Goal: Find specific page/section: Find specific page/section

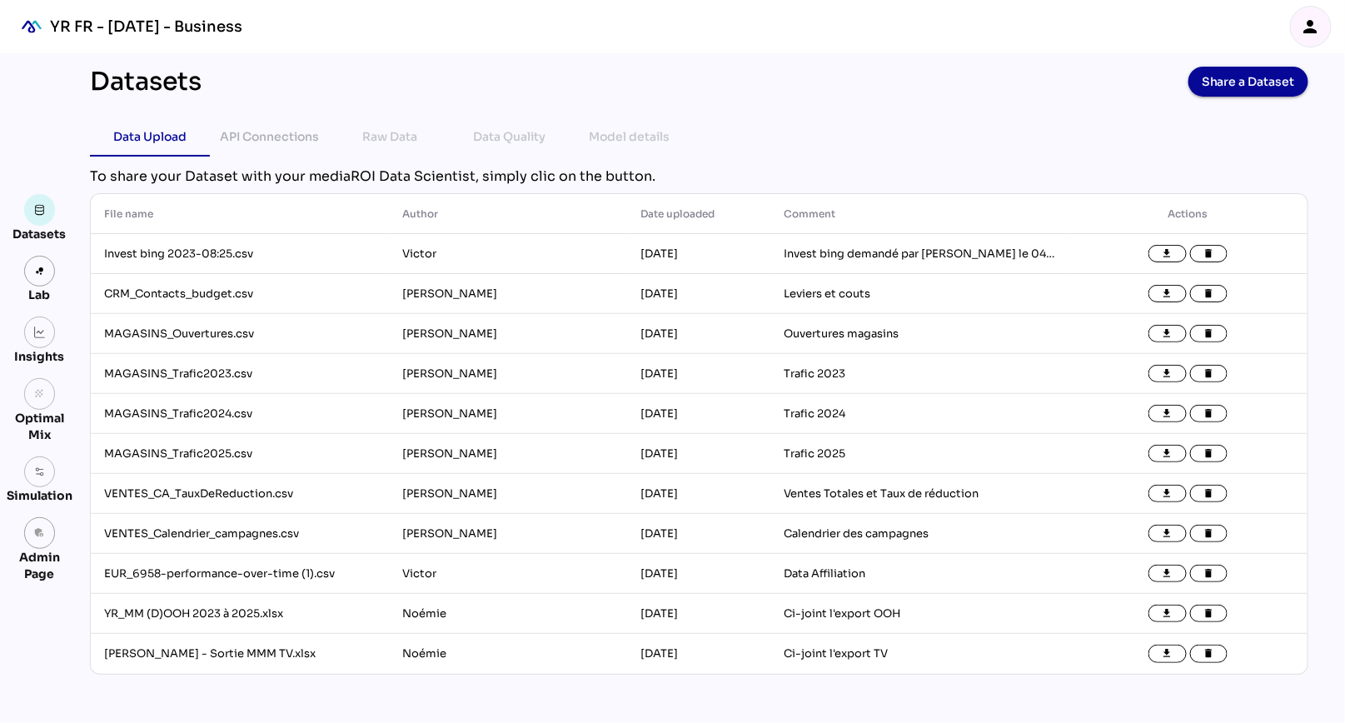
click at [1317, 23] on icon "person" at bounding box center [1311, 27] width 20 height 20
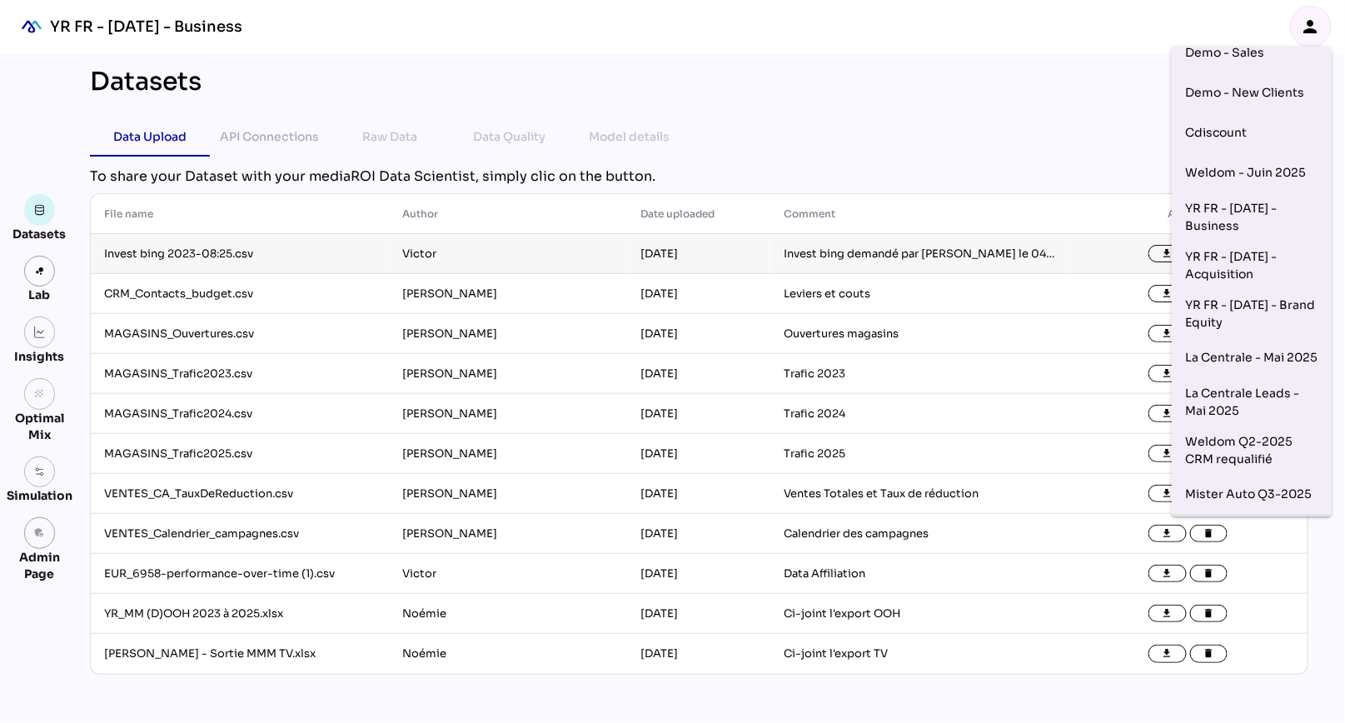
scroll to position [57, 0]
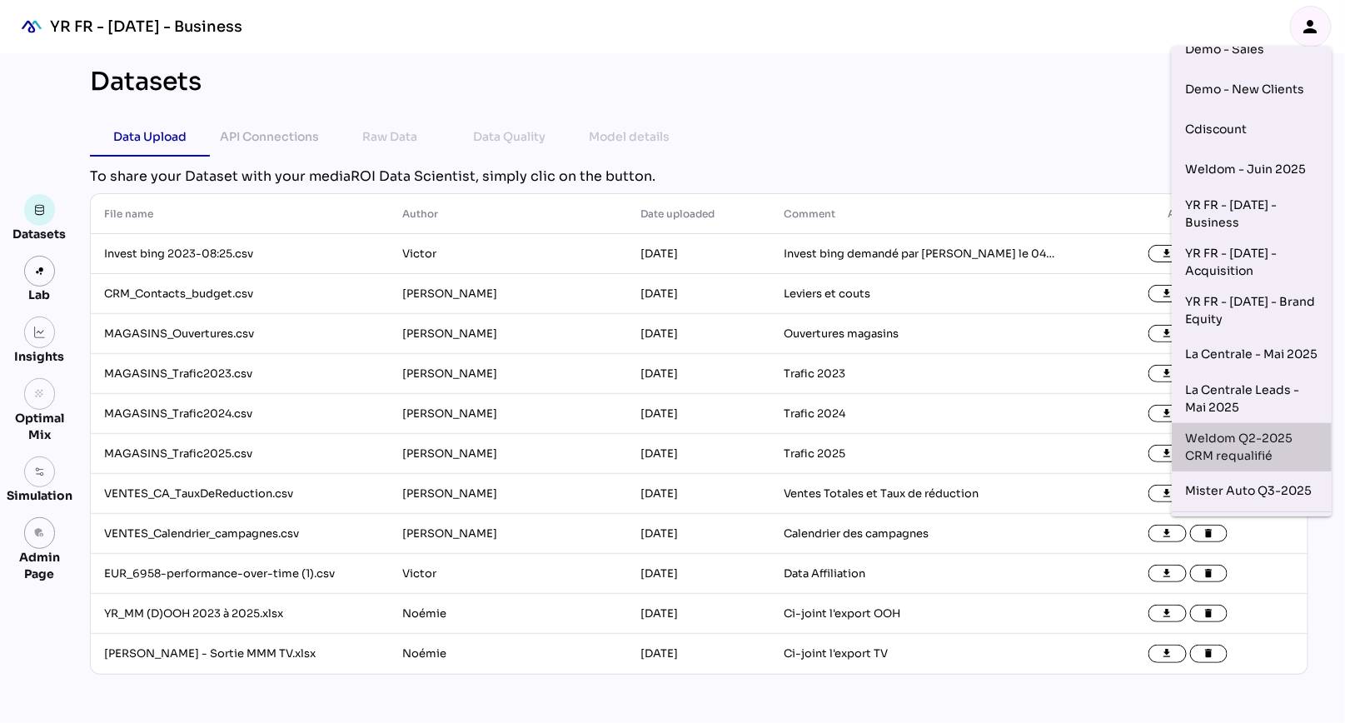
click at [1238, 447] on div "Weldom Q2-2025 CRM requalifié" at bounding box center [1251, 447] width 133 height 35
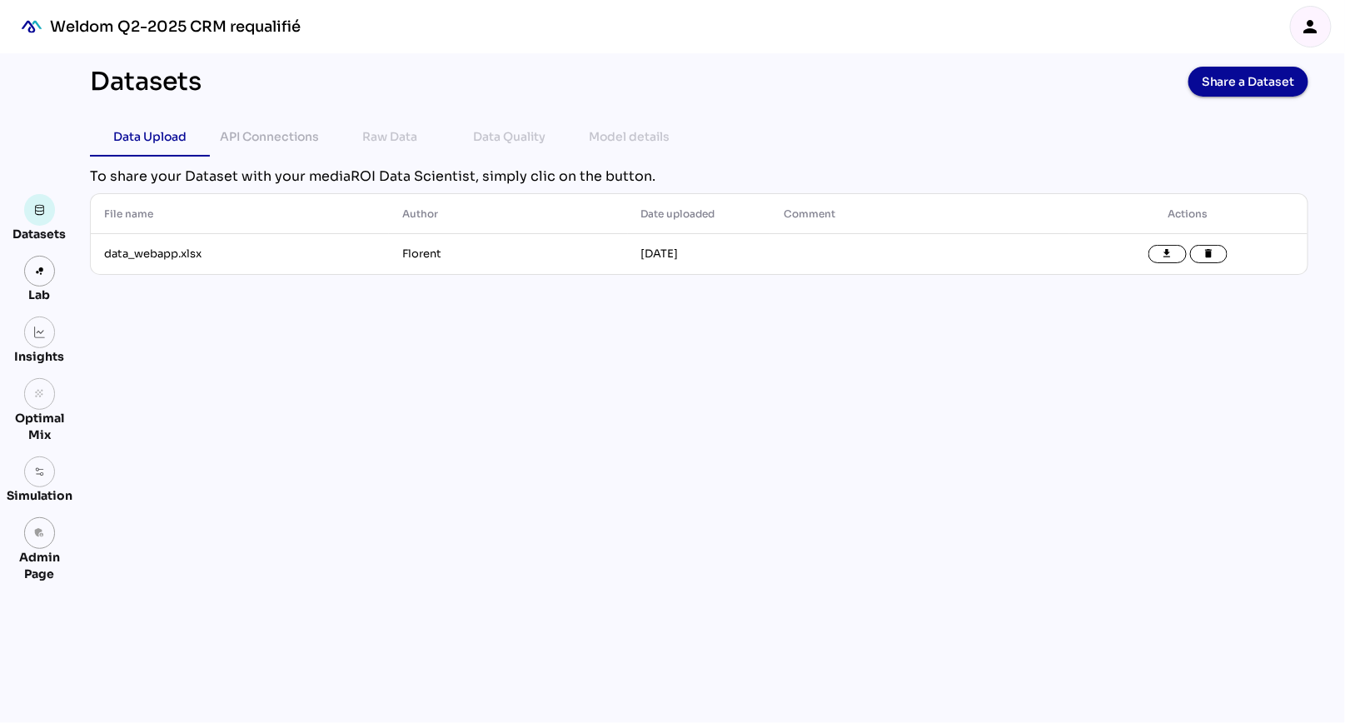
click at [1238, 447] on div "Weldom Q2-2025 CRM requalifié" at bounding box center [1251, 447] width 133 height 35
click at [41, 331] on img at bounding box center [40, 332] width 12 height 12
